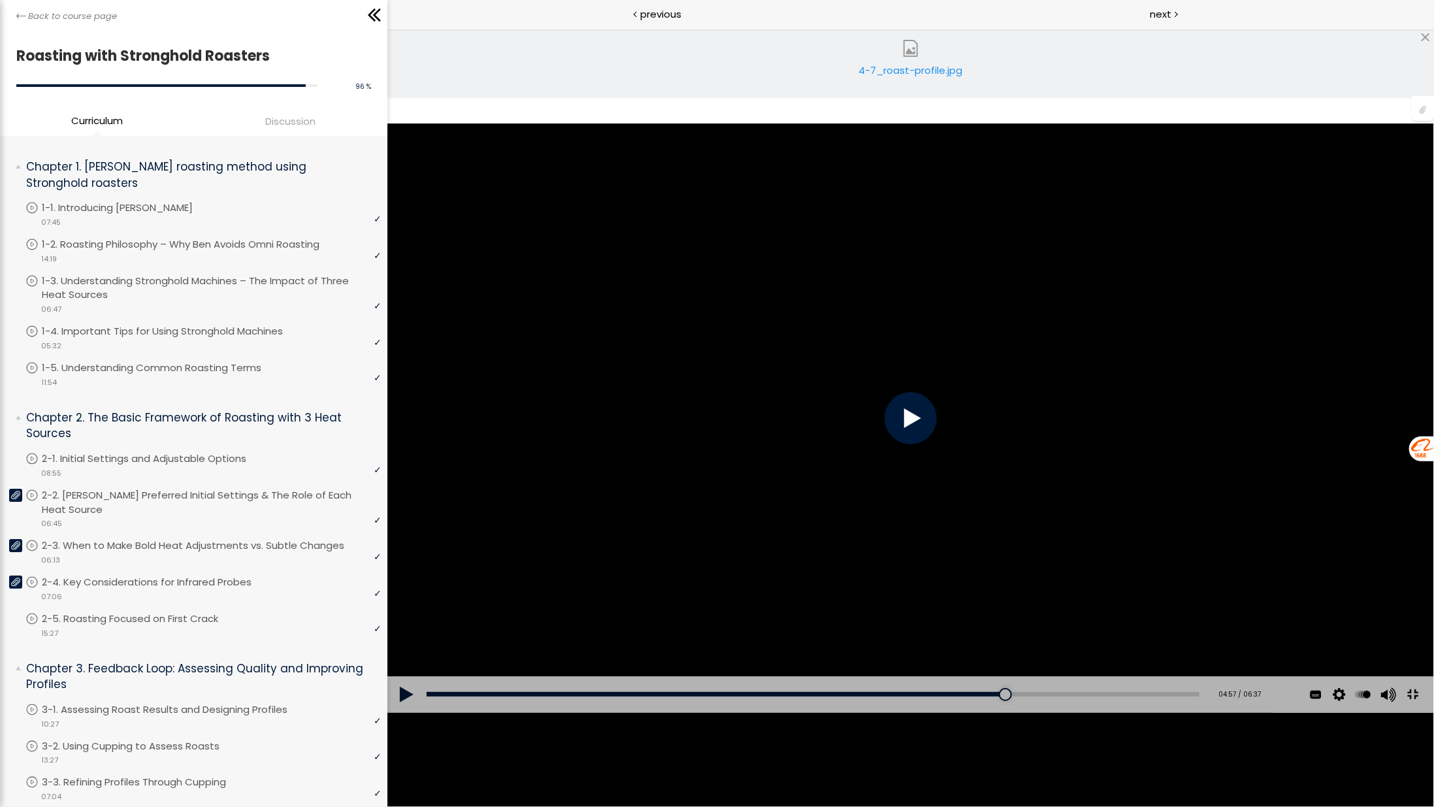
scroll to position [784, 0]
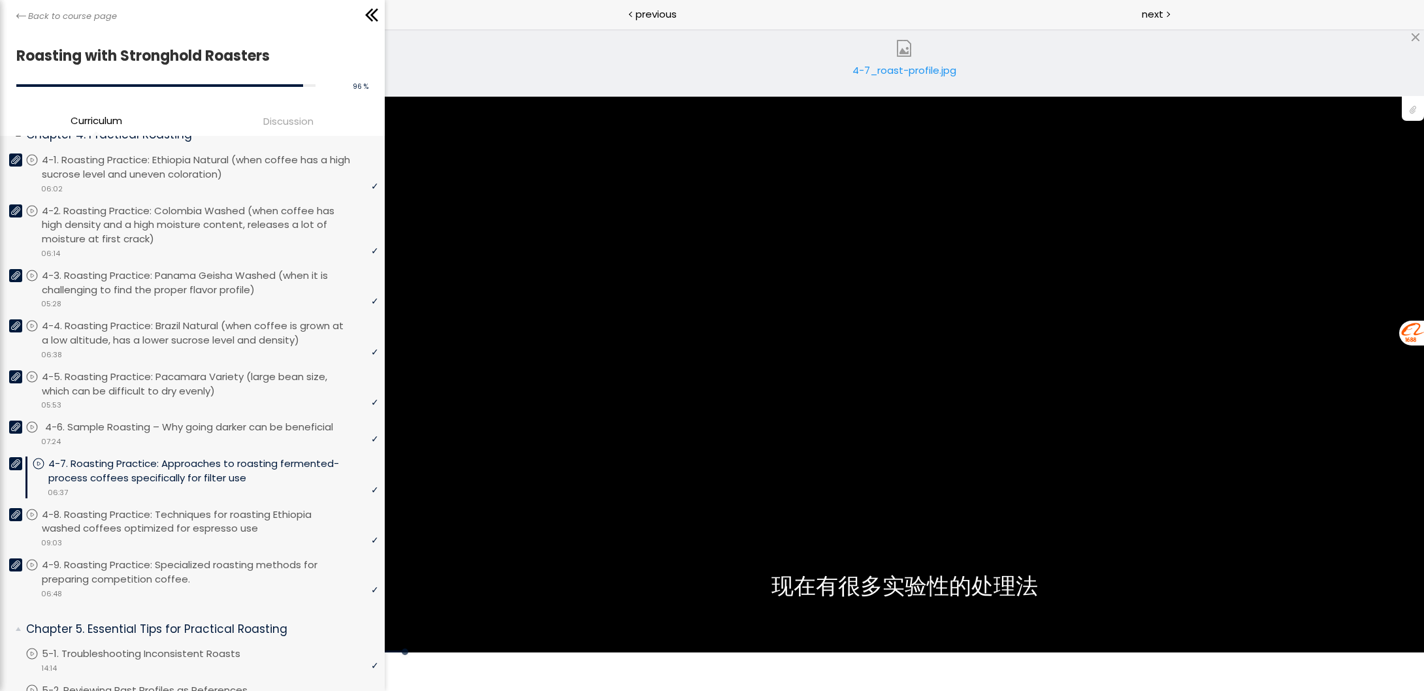
click at [195, 420] on p "4-6. Sample Roasting – Why going darker can be beneficial" at bounding box center [202, 427] width 314 height 14
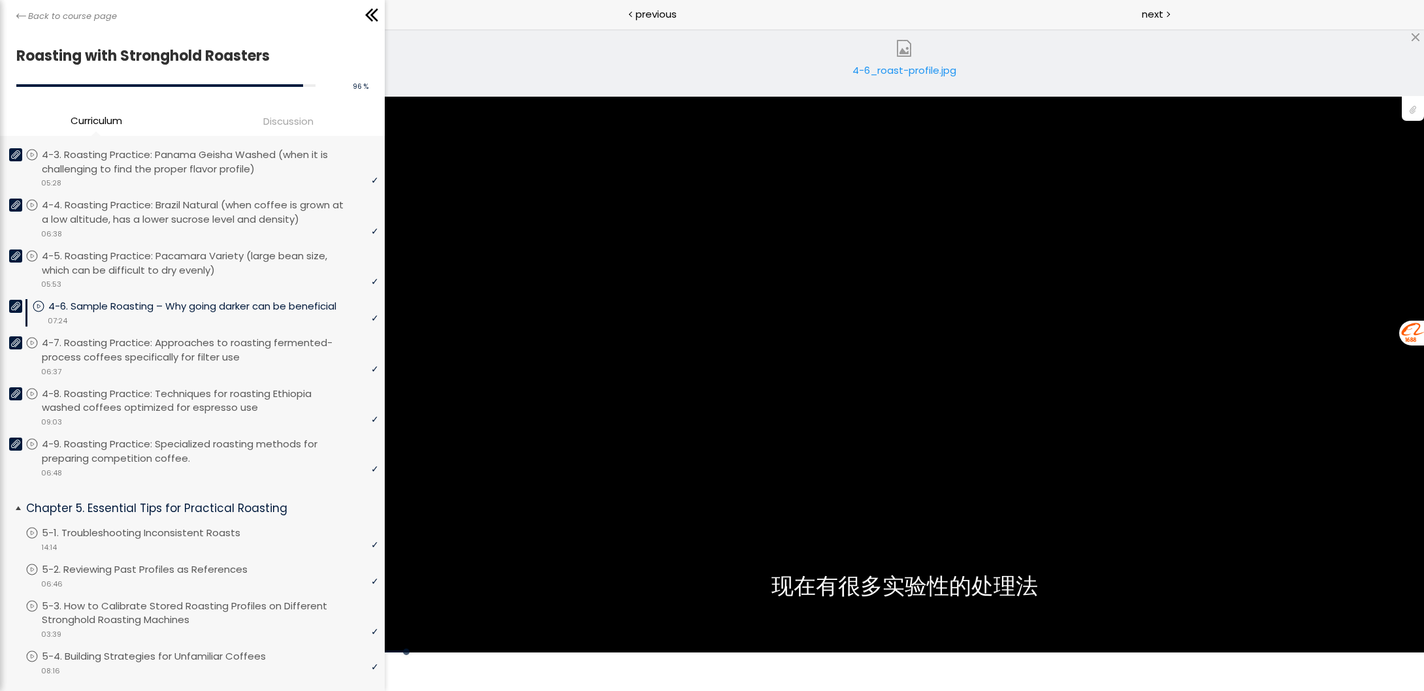
scroll to position [914, 0]
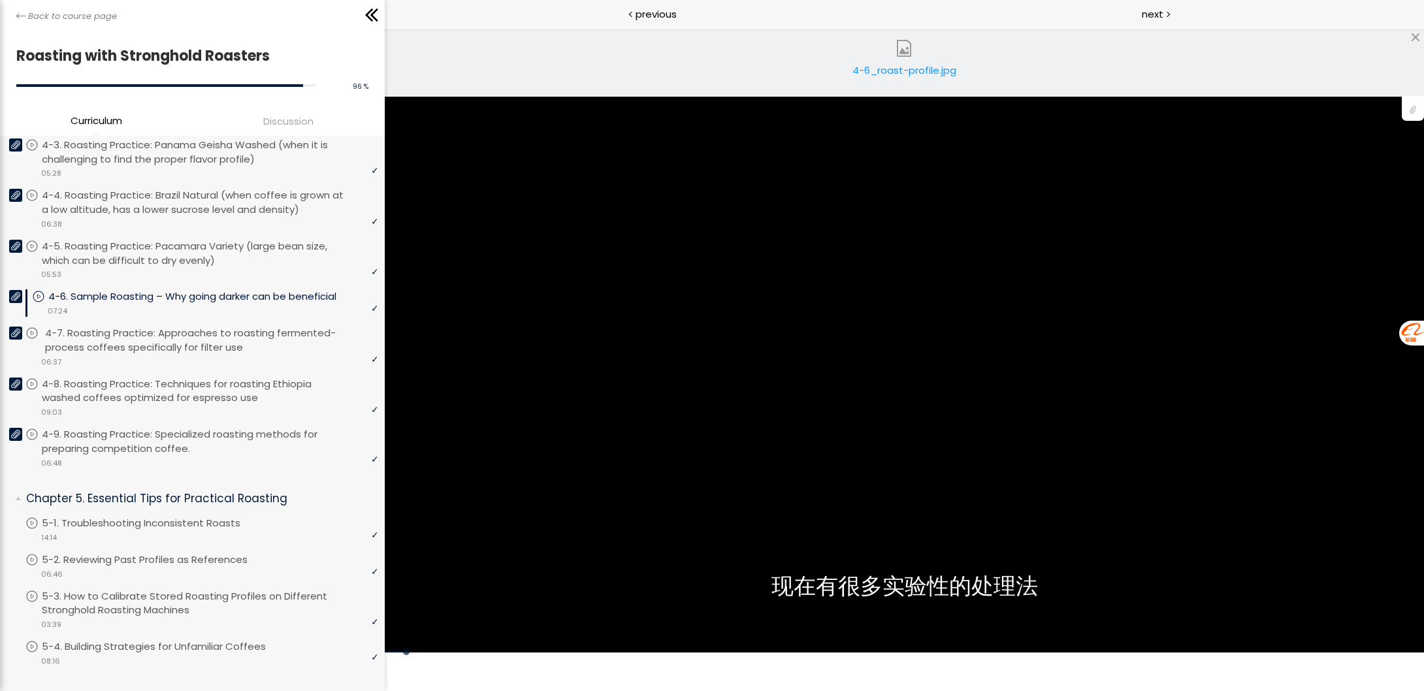
click at [209, 328] on p "4-7. Roasting Practice: Approaches to roasting fermented-process coffees specif…" at bounding box center [213, 340] width 336 height 29
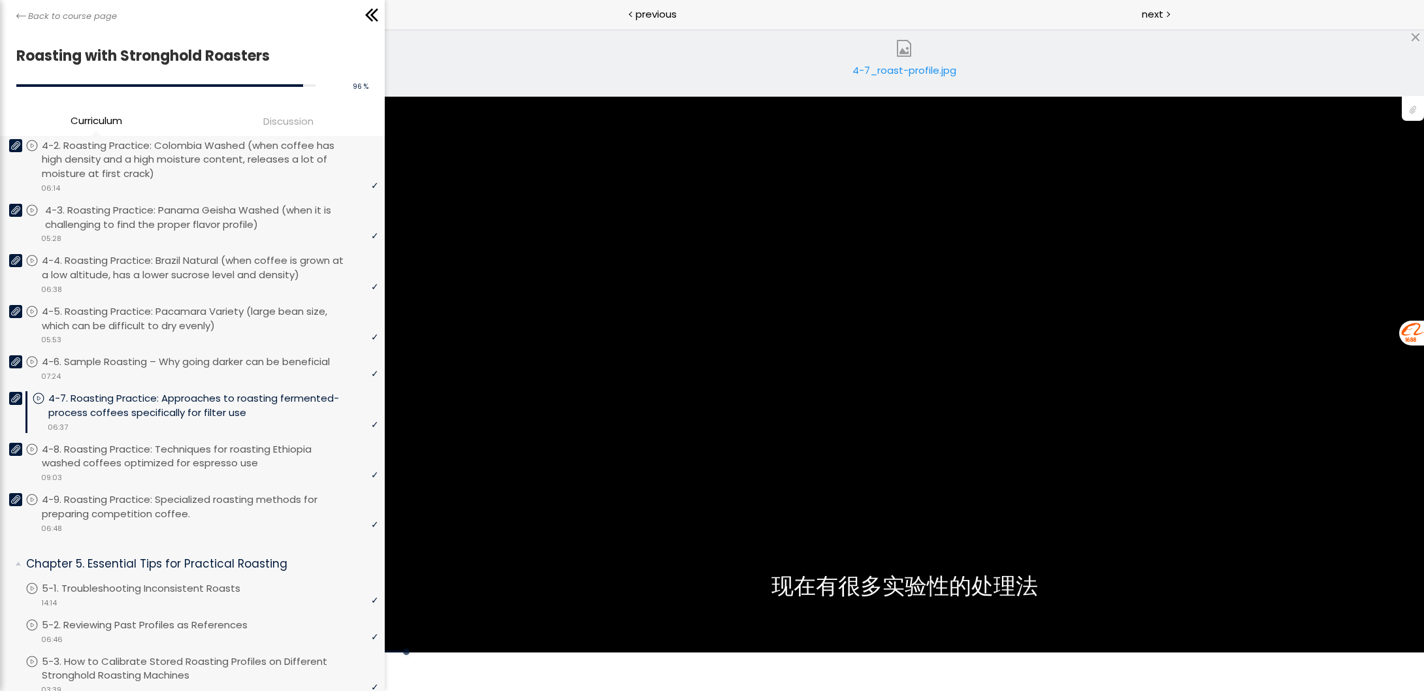
click at [236, 203] on p "4-3. Roasting Practice: Panama Geisha Washed (when it is challenging to find th…" at bounding box center [213, 217] width 336 height 29
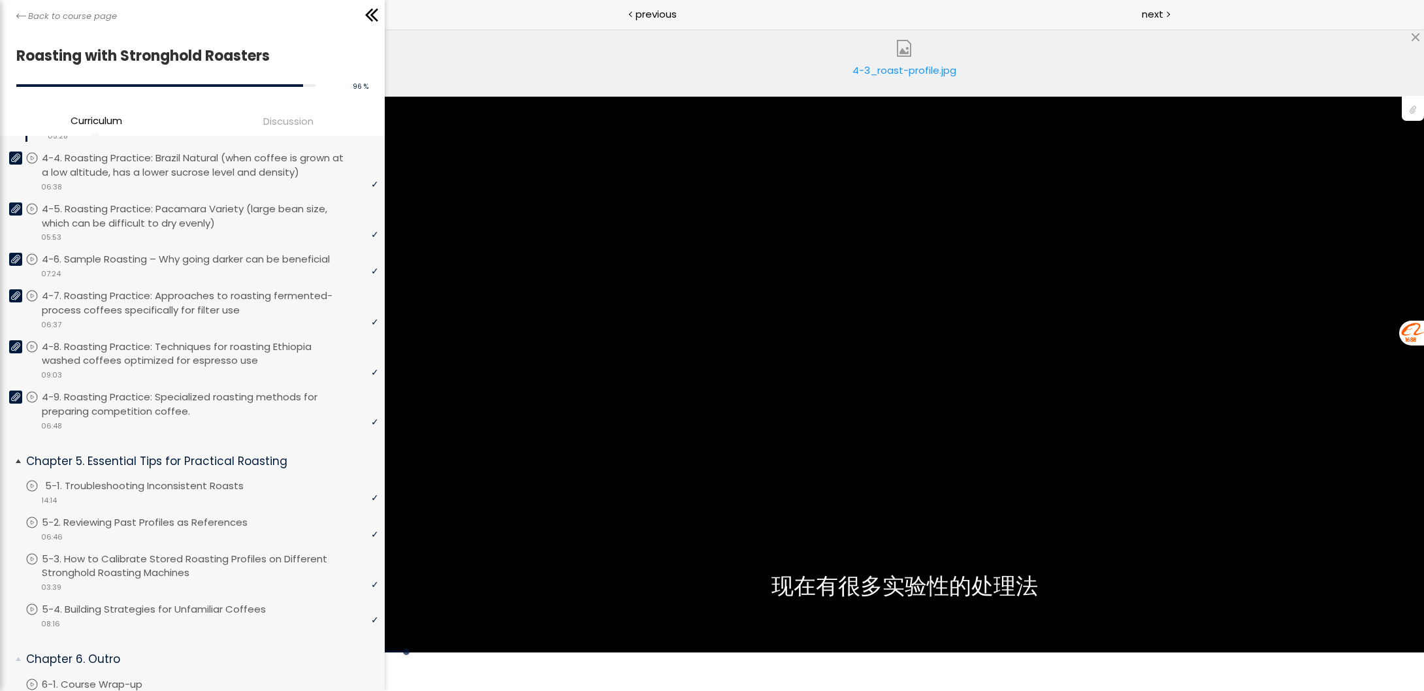
scroll to position [980, 0]
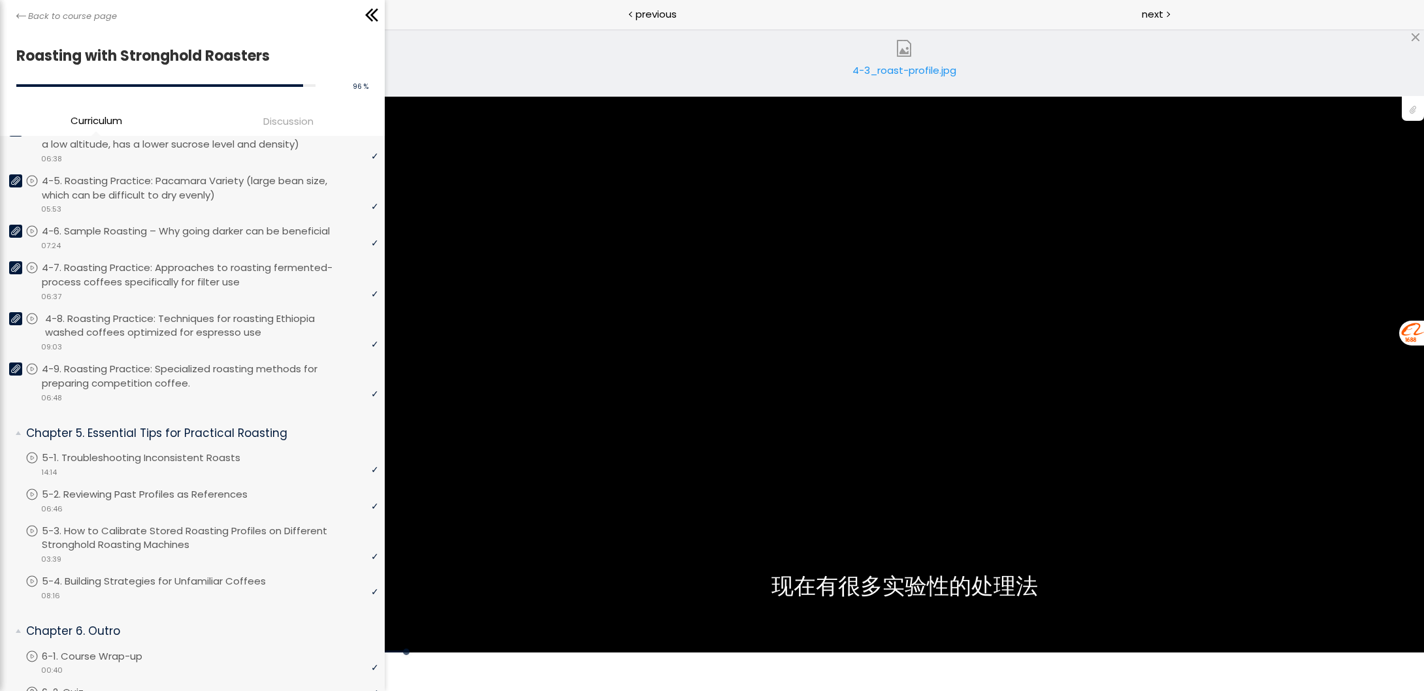
click at [235, 312] on p "4-8. Roasting Practice: Techniques for roasting Ethiopia washed coffees optimiz…" at bounding box center [213, 326] width 336 height 29
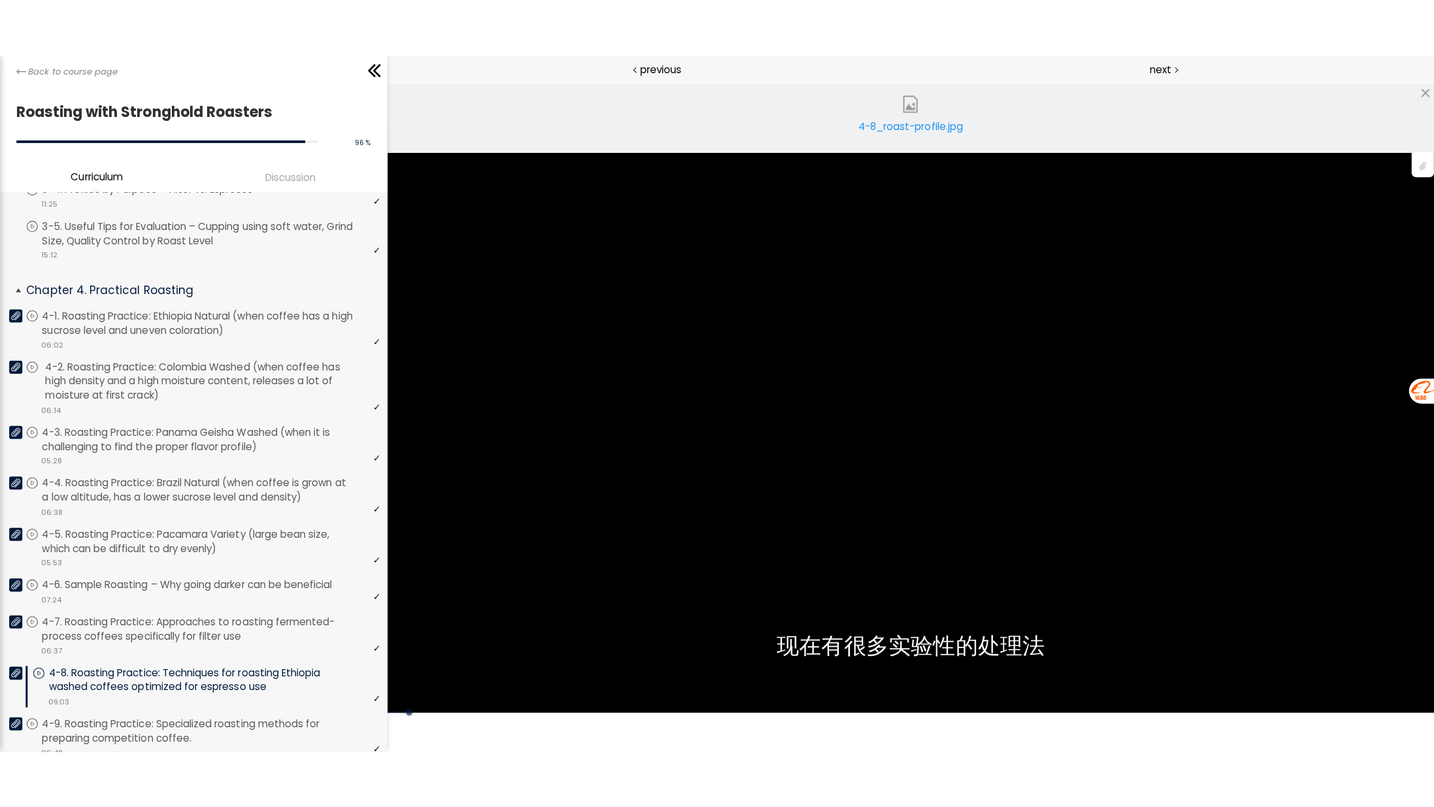
scroll to position [914, 0]
